Goal: Navigation & Orientation: Understand site structure

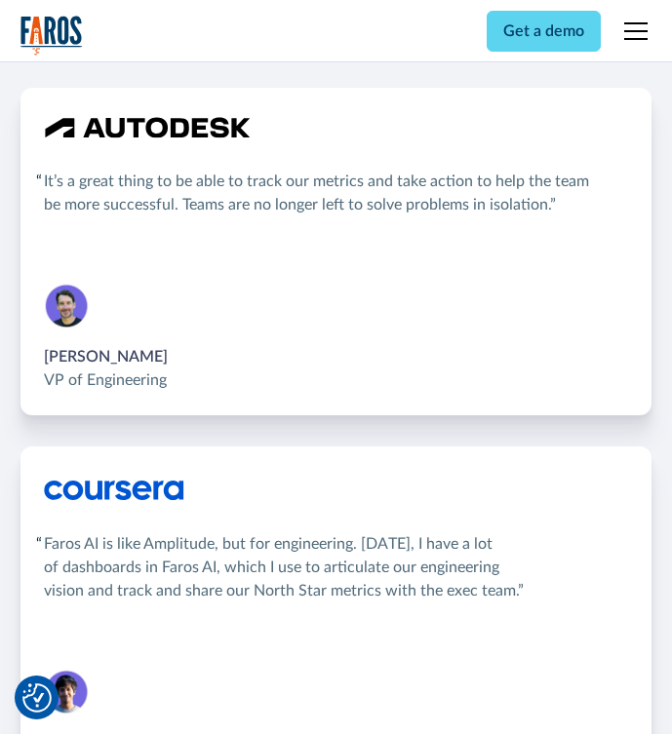
scroll to position [4678, 0]
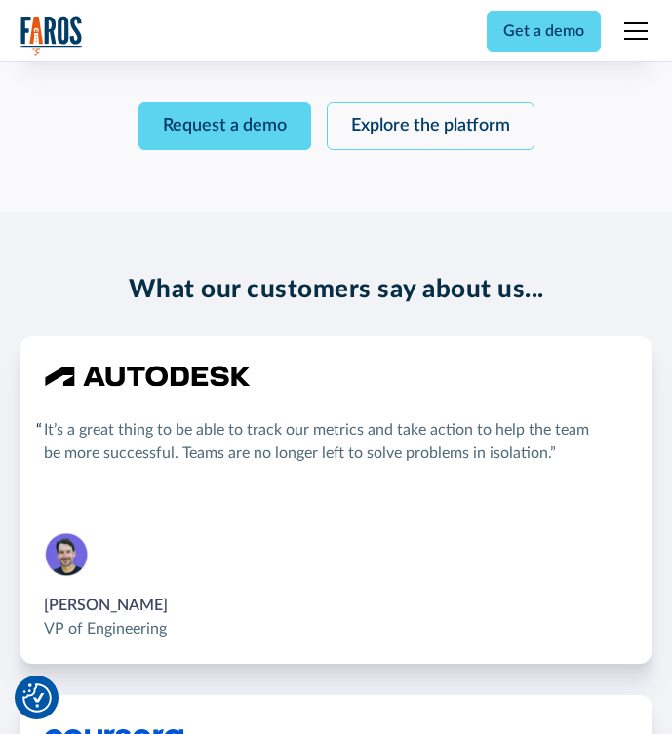
click at [33, 34] on img "home" at bounding box center [51, 36] width 62 height 40
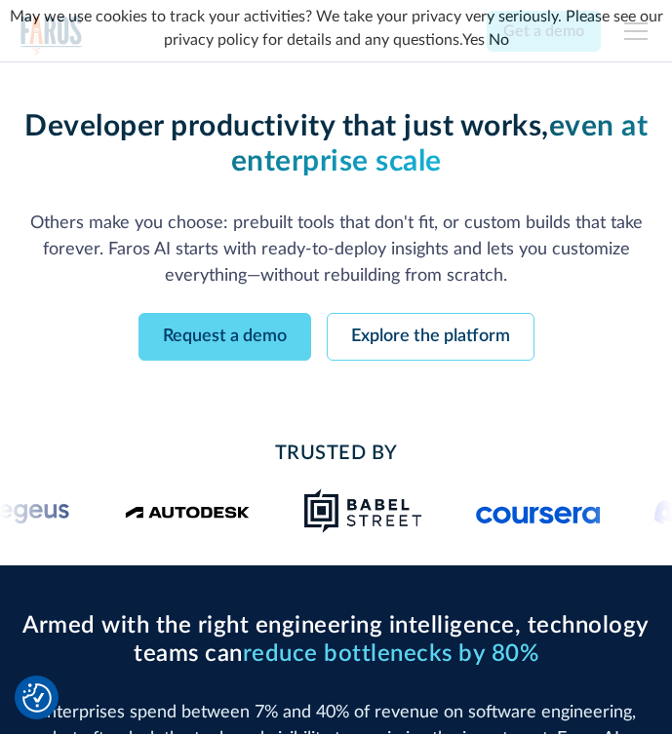
click at [492, 101] on div "Enterprise-grade developer productivity without the enterprise pain Deploy fast…" at bounding box center [336, 234] width 632 height 345
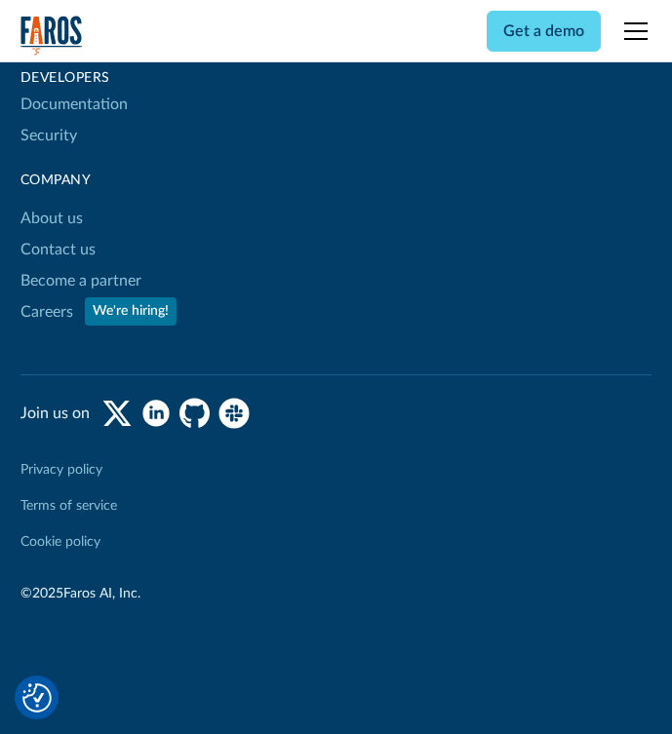
scroll to position [9829, 0]
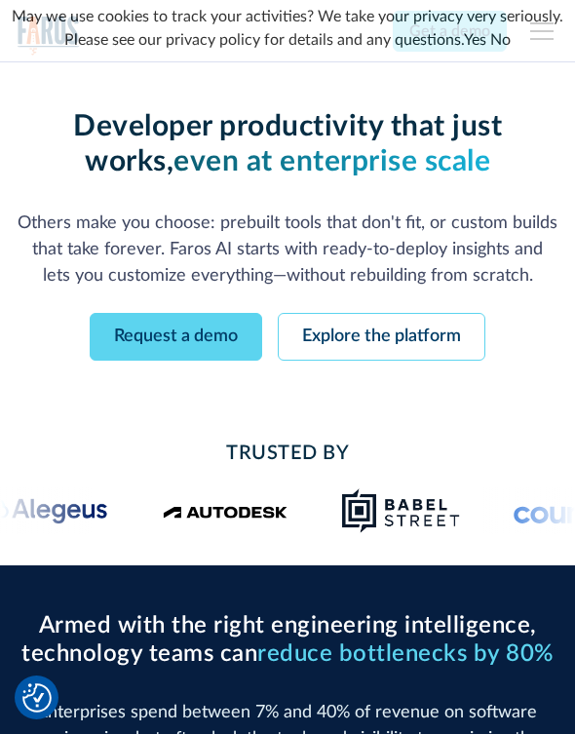
click at [538, 46] on div "May we use cookies to track your activities? We take your privacy very seriousl…" at bounding box center [287, 28] width 575 height 57
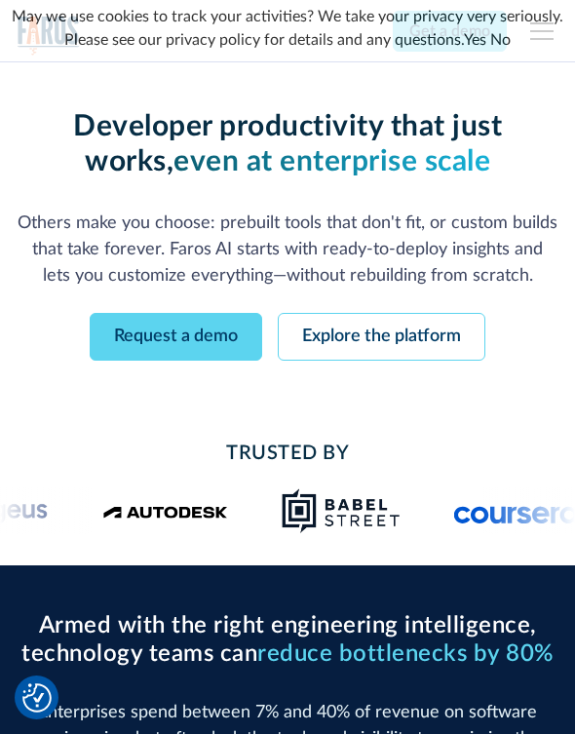
click at [473, 43] on link "Yes" at bounding box center [475, 40] width 22 height 16
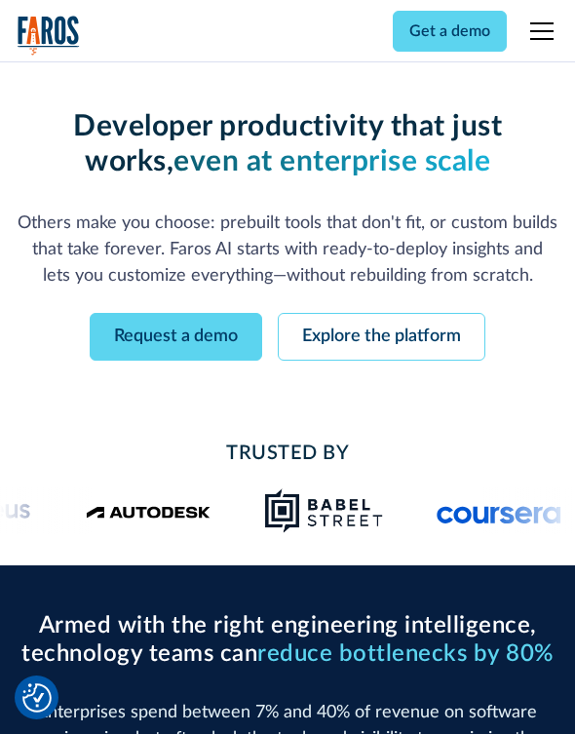
click at [538, 31] on div "menu" at bounding box center [541, 31] width 23 height 2
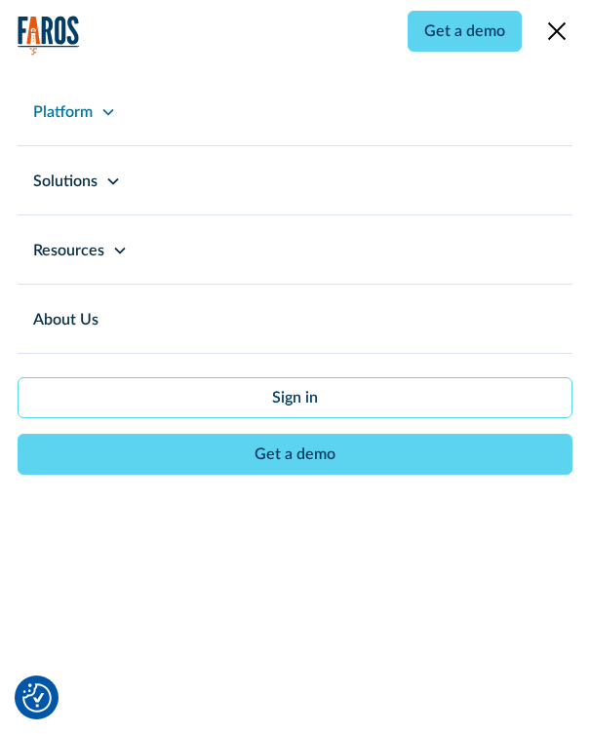
click at [100, 105] on icon at bounding box center [108, 112] width 16 height 16
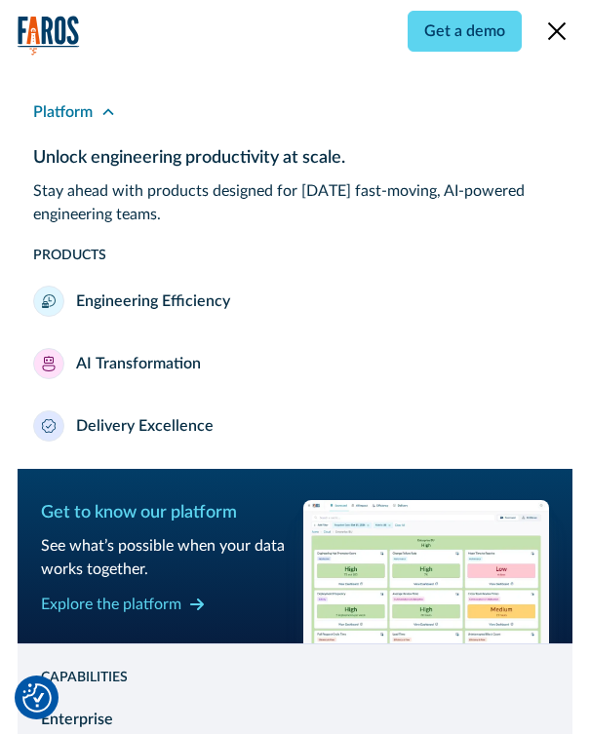
click at [100, 115] on icon at bounding box center [108, 112] width 16 height 16
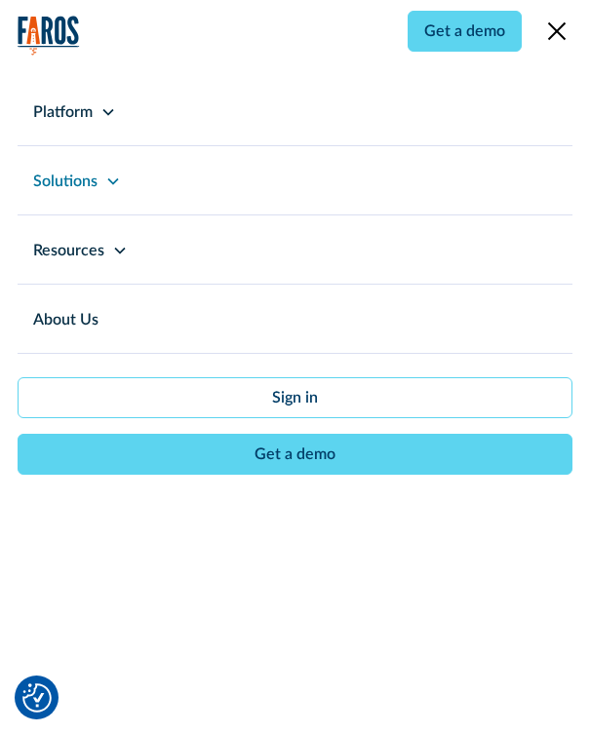
click at [99, 183] on div "Solutions" at bounding box center [295, 180] width 555 height 68
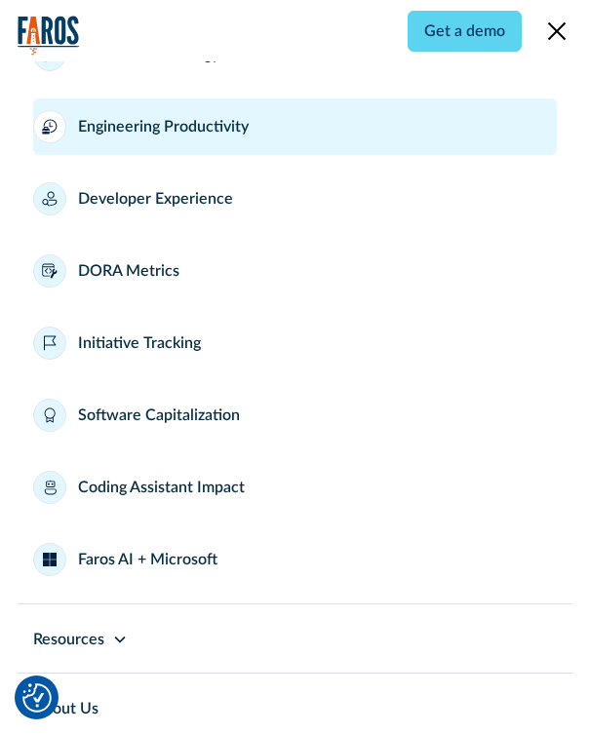
scroll to position [669, 0]
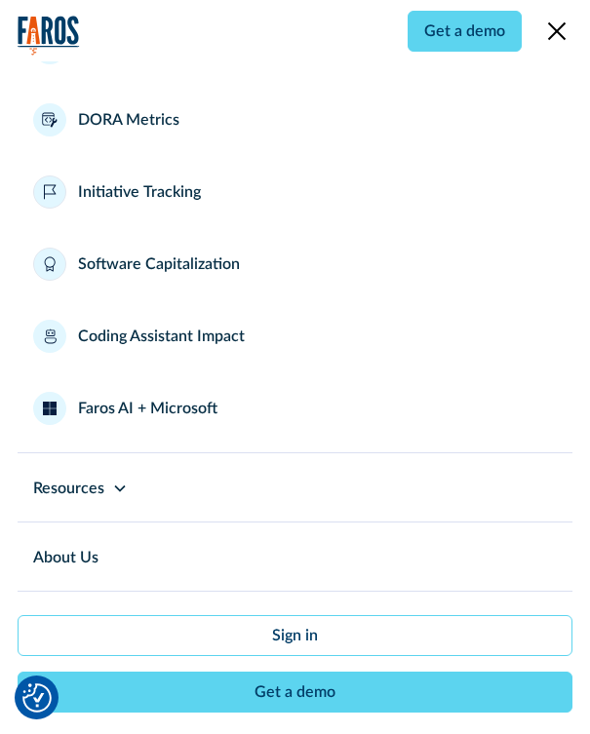
click at [25, 37] on img "home" at bounding box center [49, 36] width 62 height 40
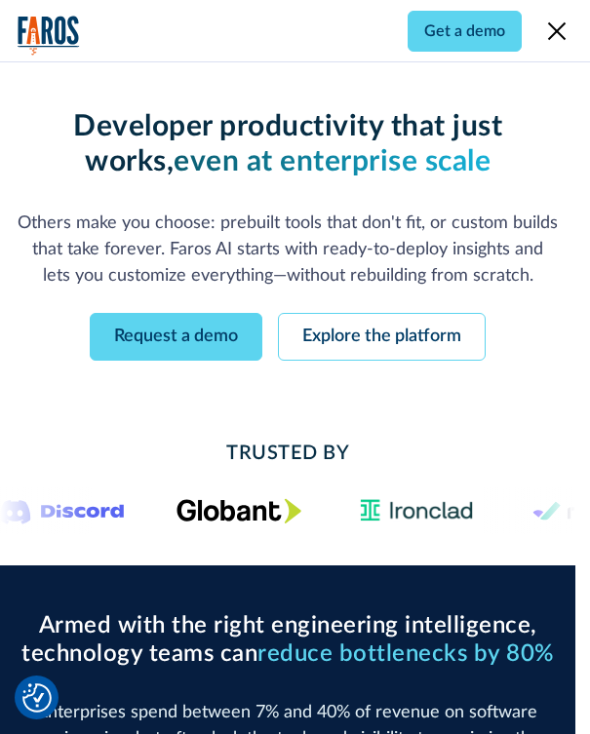
scroll to position [0, 0]
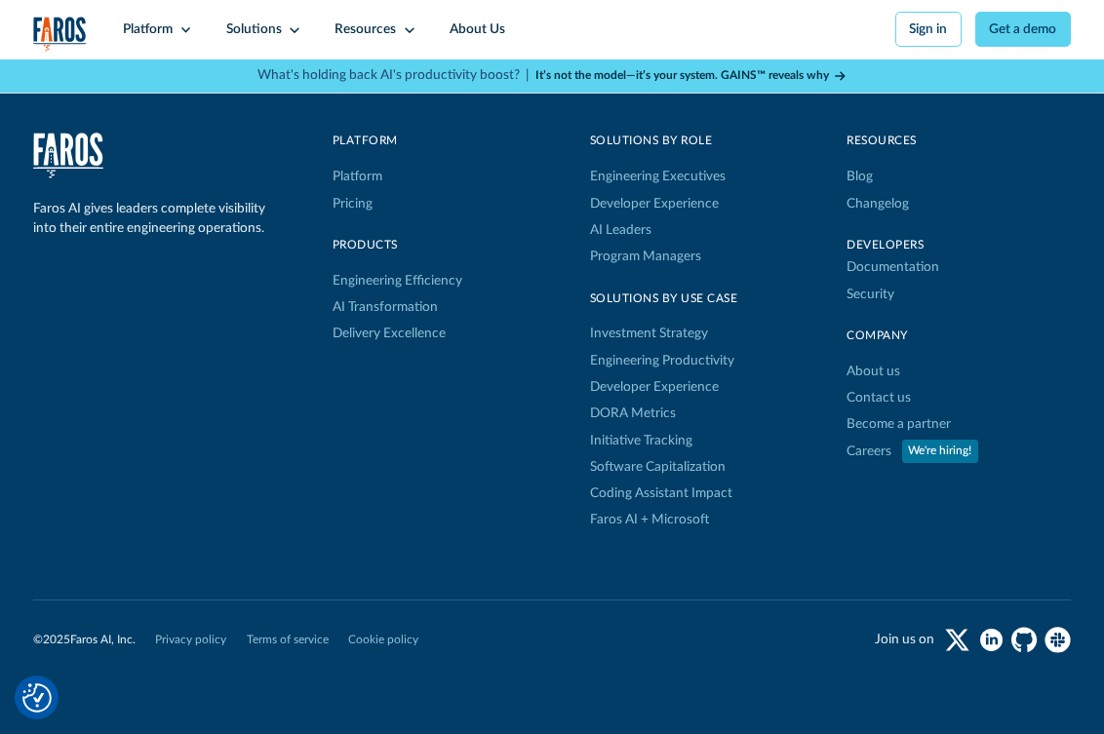
scroll to position [5372, 0]
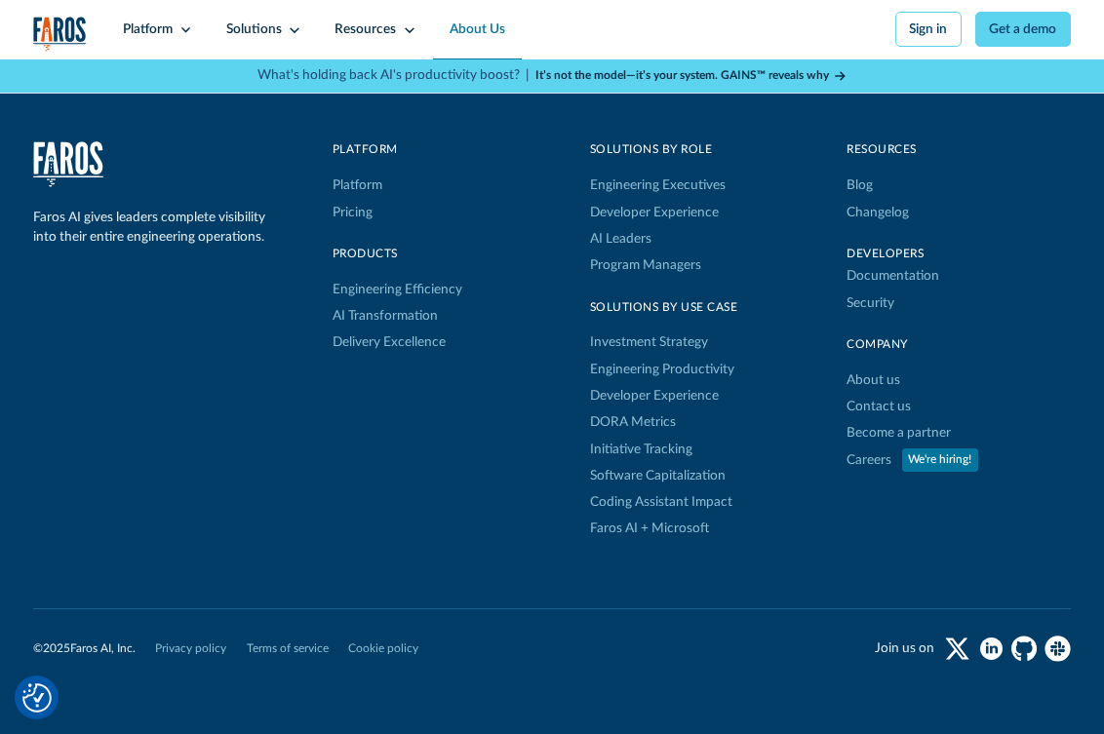
click at [448, 30] on link "About Us" at bounding box center [477, 29] width 89 height 59
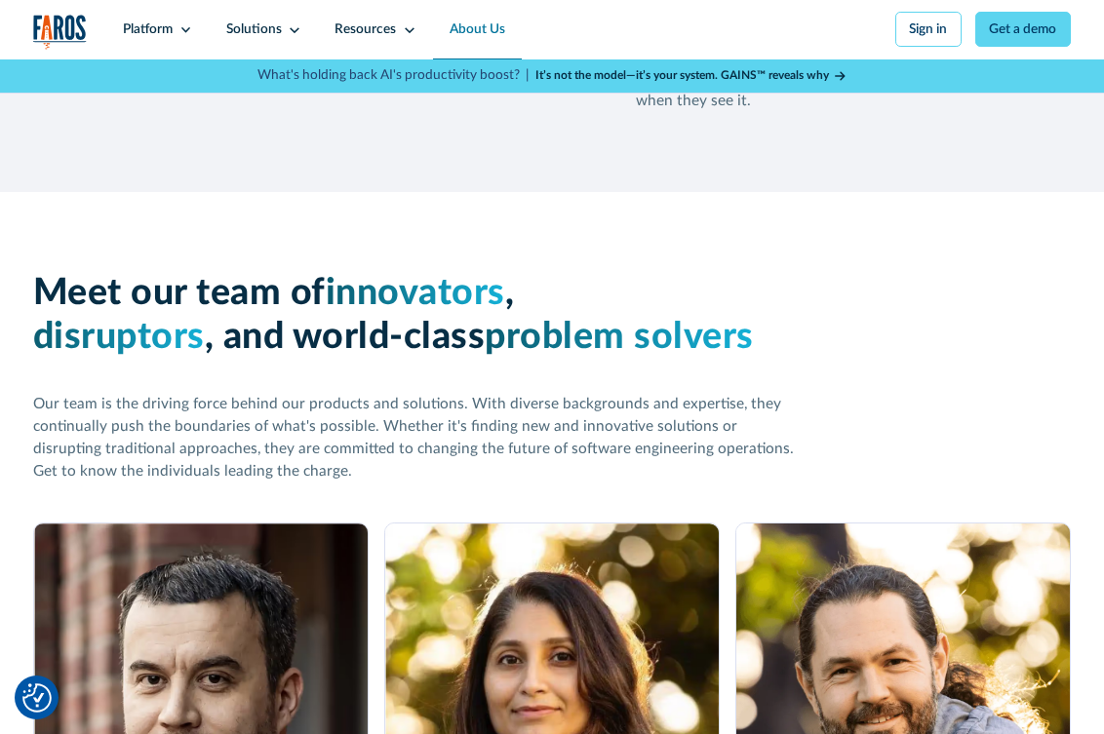
scroll to position [2185, 0]
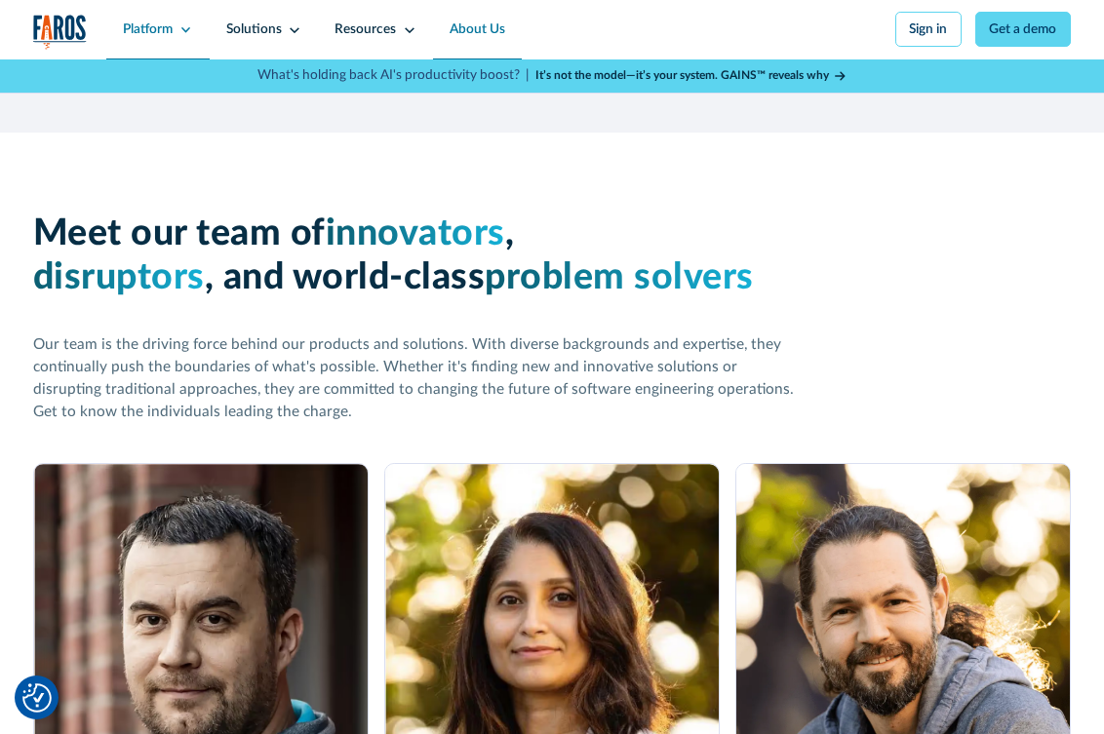
click at [168, 24] on div "Platform" at bounding box center [148, 28] width 50 height 19
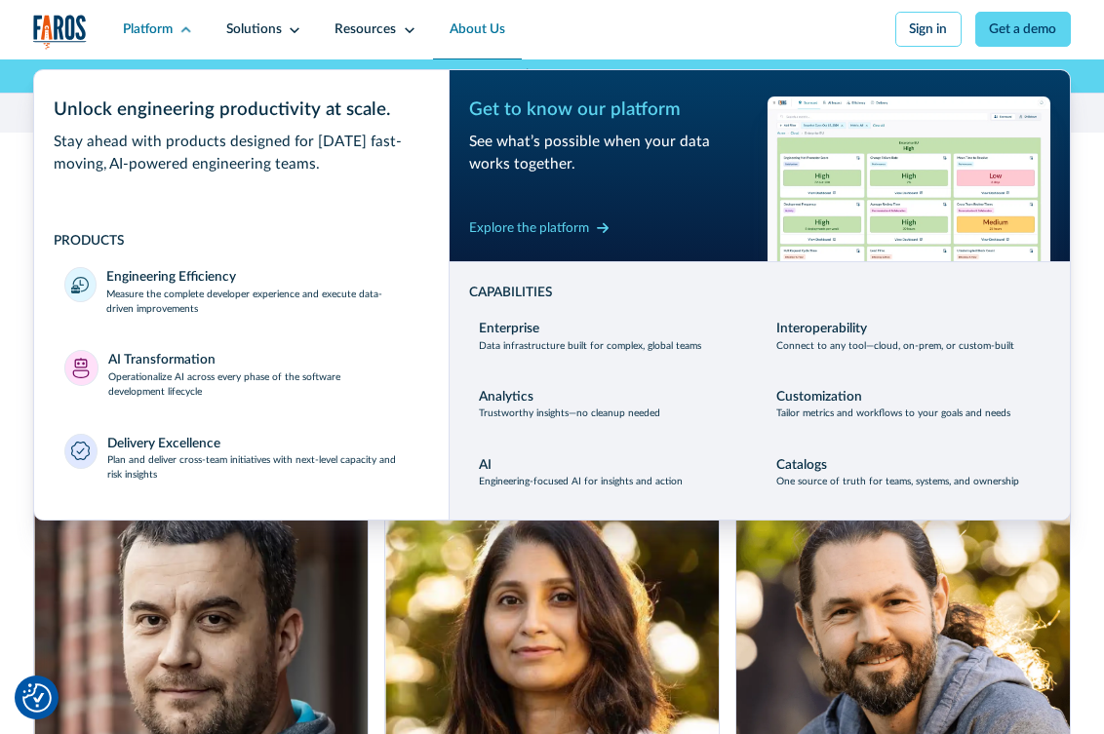
click at [55, 26] on img "home" at bounding box center [60, 32] width 54 height 34
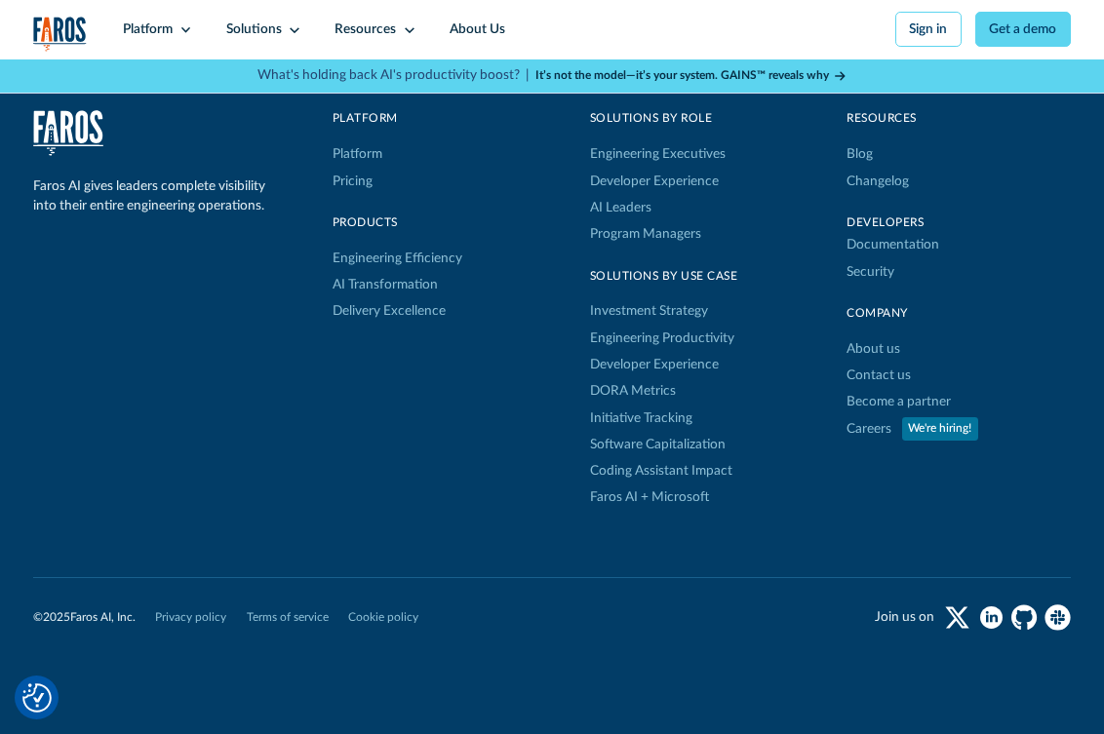
scroll to position [5400, 0]
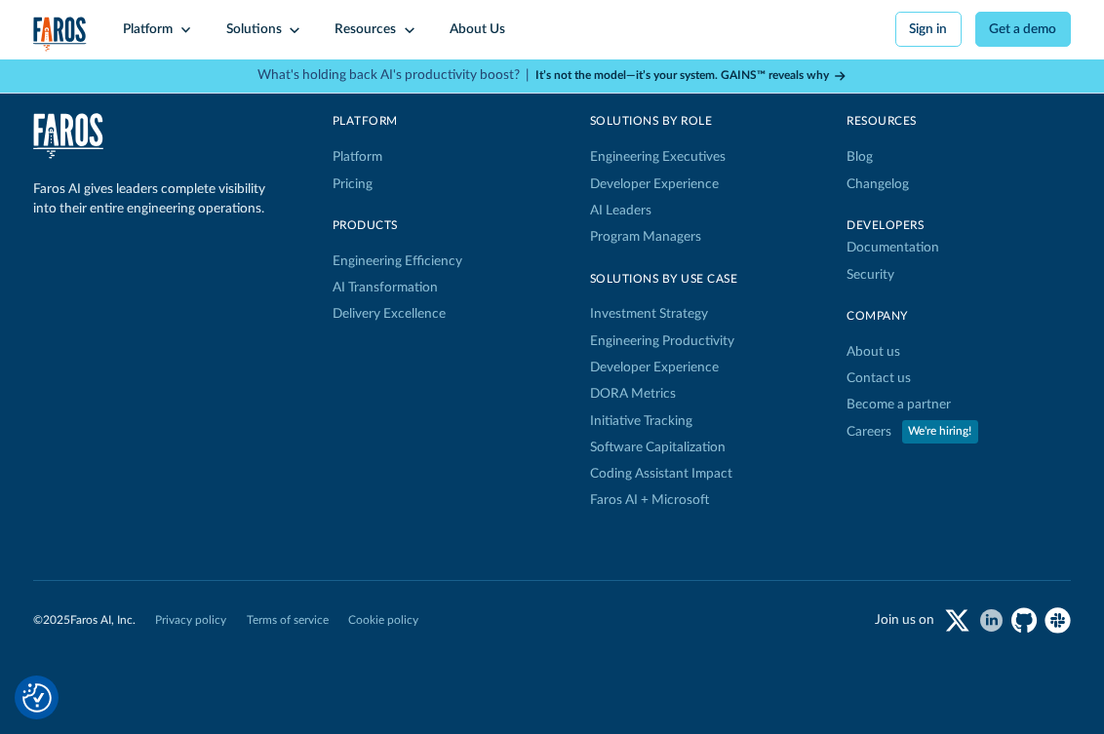
click at [993, 626] on icon "linkedin" at bounding box center [994, 622] width 8 height 8
